Goal: Book appointment/travel/reservation

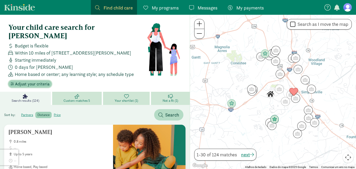
click at [34, 81] on span "Adjust your criteria" at bounding box center [32, 84] width 35 height 6
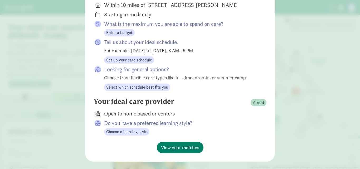
scroll to position [113, 0]
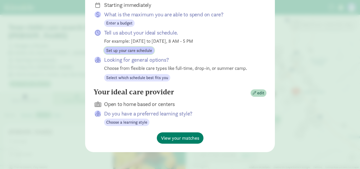
click at [138, 52] on span "Set up your care schedule" at bounding box center [129, 50] width 46 height 6
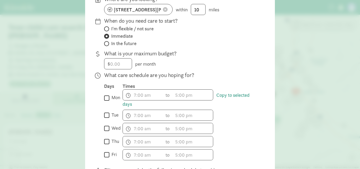
scroll to position [72, 0]
click at [115, 68] on input "number" at bounding box center [117, 64] width 27 height 11
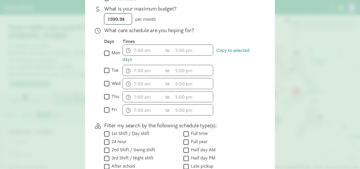
scroll to position [117, 0]
type input "999.98"
click at [104, 86] on input "wed" at bounding box center [106, 83] width 5 height 7
checkbox input "true"
click at [104, 113] on input "fri" at bounding box center [106, 109] width 5 height 7
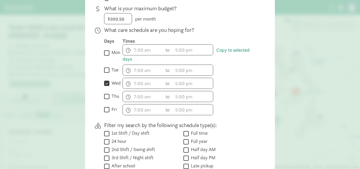
checkbox input "true"
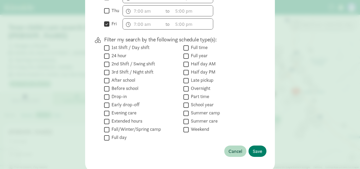
scroll to position [203, 0]
click at [184, 100] on input "Part time" at bounding box center [185, 96] width 5 height 7
checkbox input "true"
click at [260, 152] on span "Save" at bounding box center [257, 150] width 9 height 7
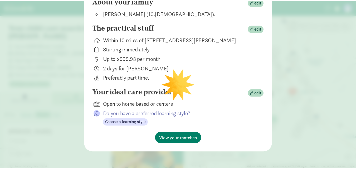
scroll to position [69, 0]
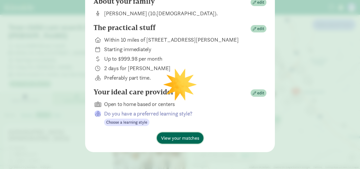
click at [177, 139] on span "View your matches" at bounding box center [180, 137] width 38 height 7
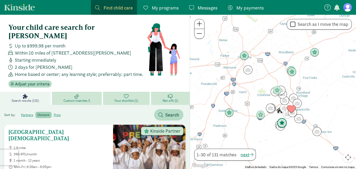
scroll to position [64, 0]
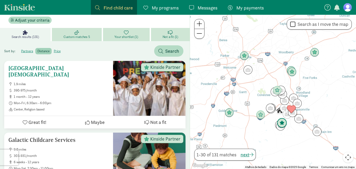
drag, startPoint x: 56, startPoint y: 61, endPoint x: 38, endPoint y: 62, distance: 18.7
click at [38, 65] on h5 "Rocky Creek Christian Academy" at bounding box center [58, 71] width 100 height 13
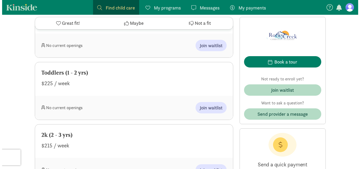
scroll to position [296, 0]
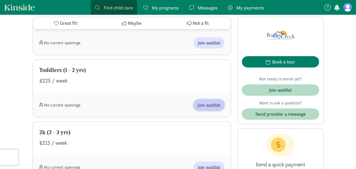
click at [207, 103] on span "Join waitlist" at bounding box center [209, 104] width 23 height 7
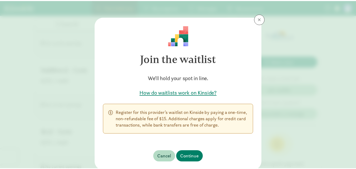
scroll to position [18, 0]
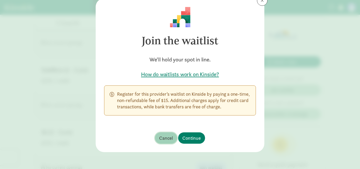
click at [165, 139] on span "Cancel" at bounding box center [166, 137] width 14 height 7
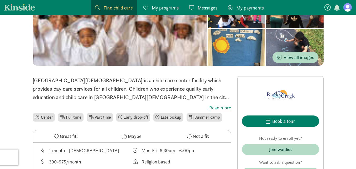
scroll to position [0, 0]
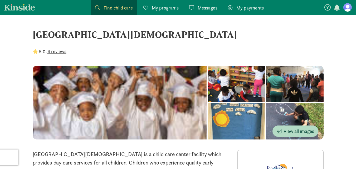
click at [208, 86] on div at bounding box center [236, 84] width 57 height 36
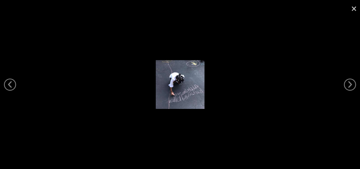
click at [353, 8] on link "×" at bounding box center [354, 8] width 12 height 16
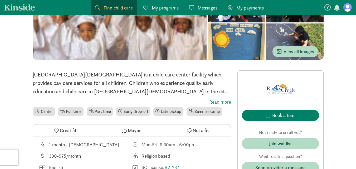
scroll to position [80, 0]
